Goal: Task Accomplishment & Management: Use online tool/utility

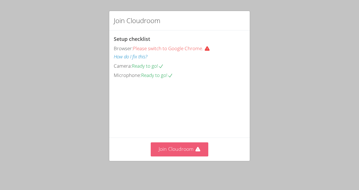
click at [197, 152] on icon at bounding box center [198, 150] width 6 height 6
click at [182, 156] on button "Join Cloudroom" at bounding box center [180, 149] width 58 height 14
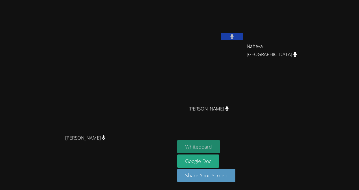
click at [205, 147] on button "Whiteboard" at bounding box center [198, 146] width 43 height 13
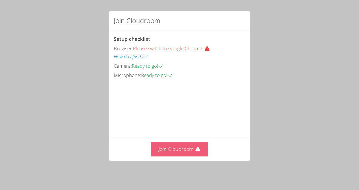
click at [192, 153] on button "Join Cloudroom" at bounding box center [180, 149] width 58 height 14
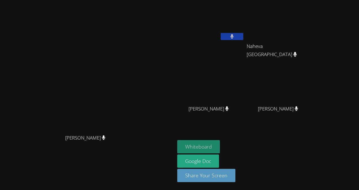
click at [206, 147] on button "Whiteboard" at bounding box center [198, 146] width 43 height 13
